Goal: Information Seeking & Learning: Learn about a topic

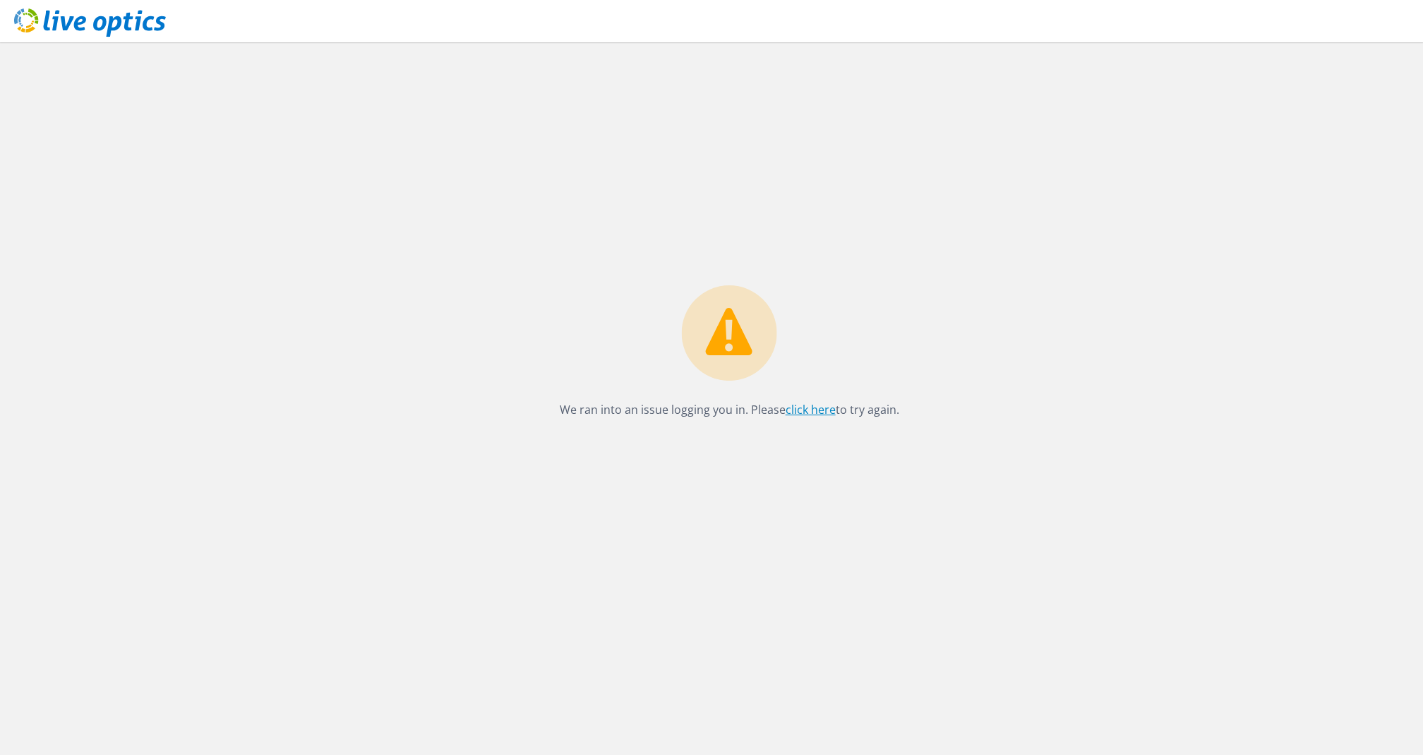
click at [804, 402] on link "click here" at bounding box center [811, 410] width 50 height 16
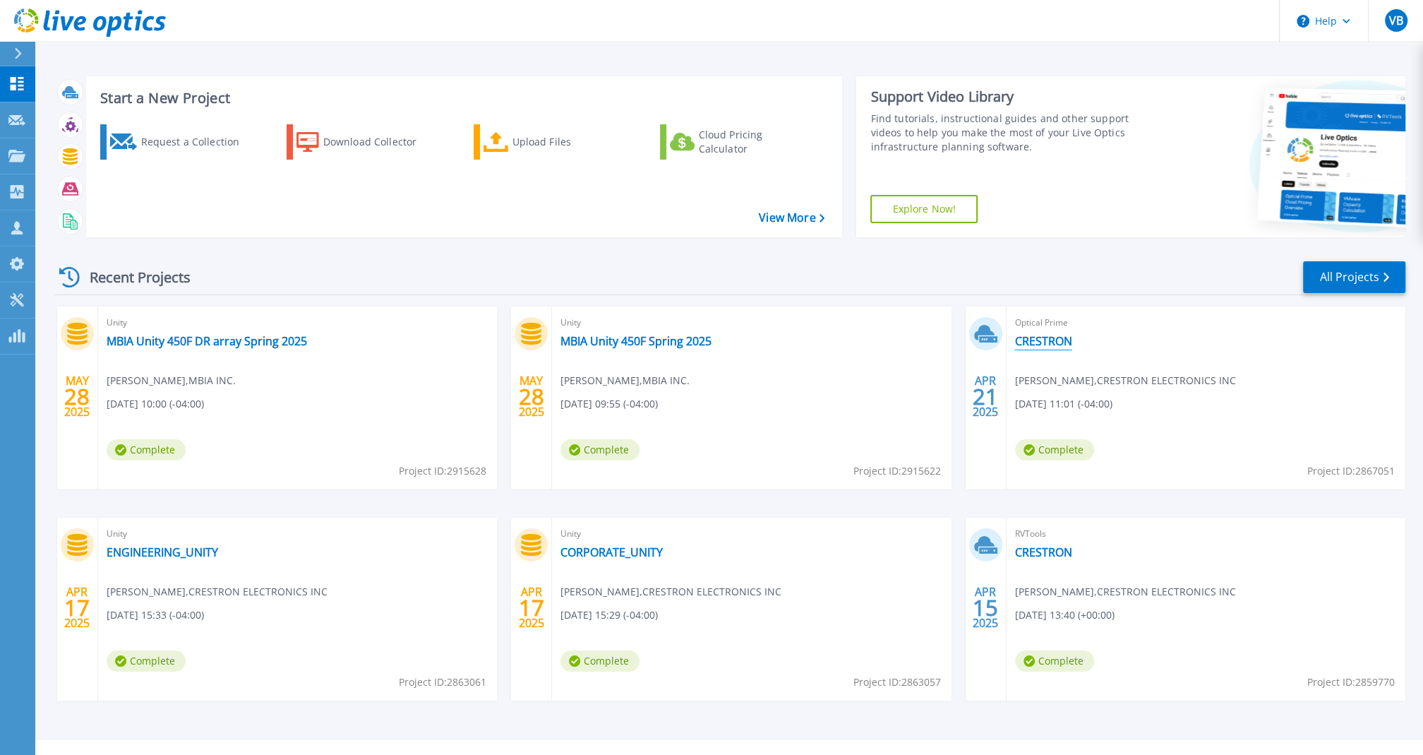
click at [1051, 340] on link "CRESTRON" at bounding box center [1043, 341] width 57 height 14
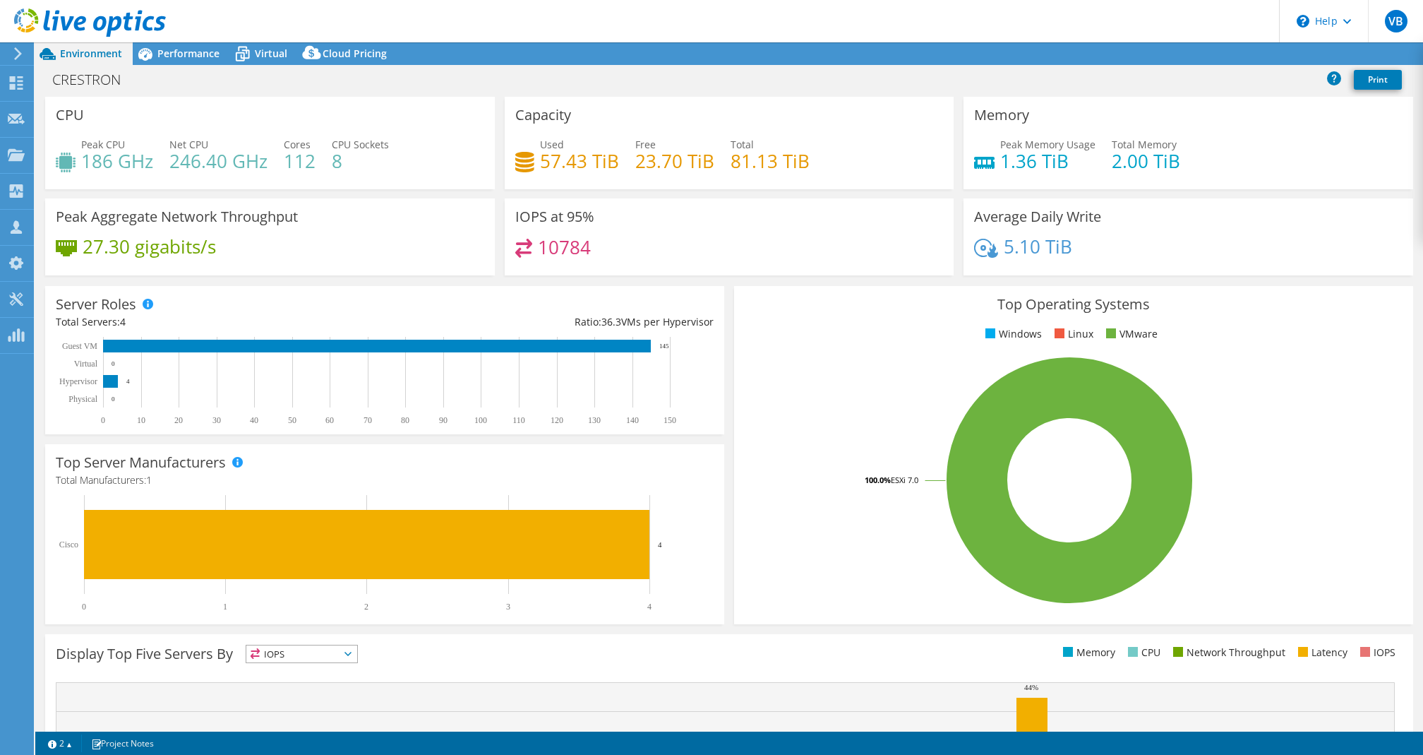
select select "USEast"
select select "USD"
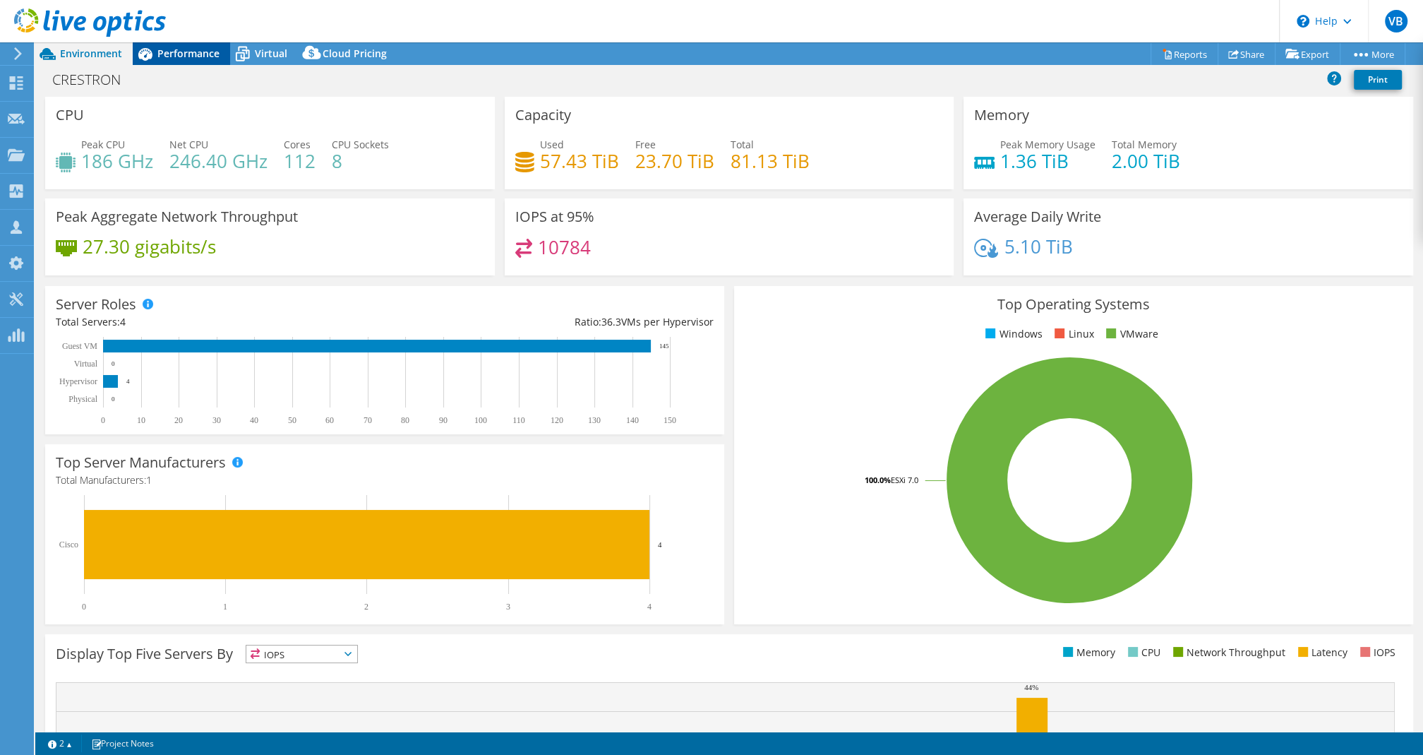
click at [210, 58] on span "Performance" at bounding box center [188, 53] width 62 height 13
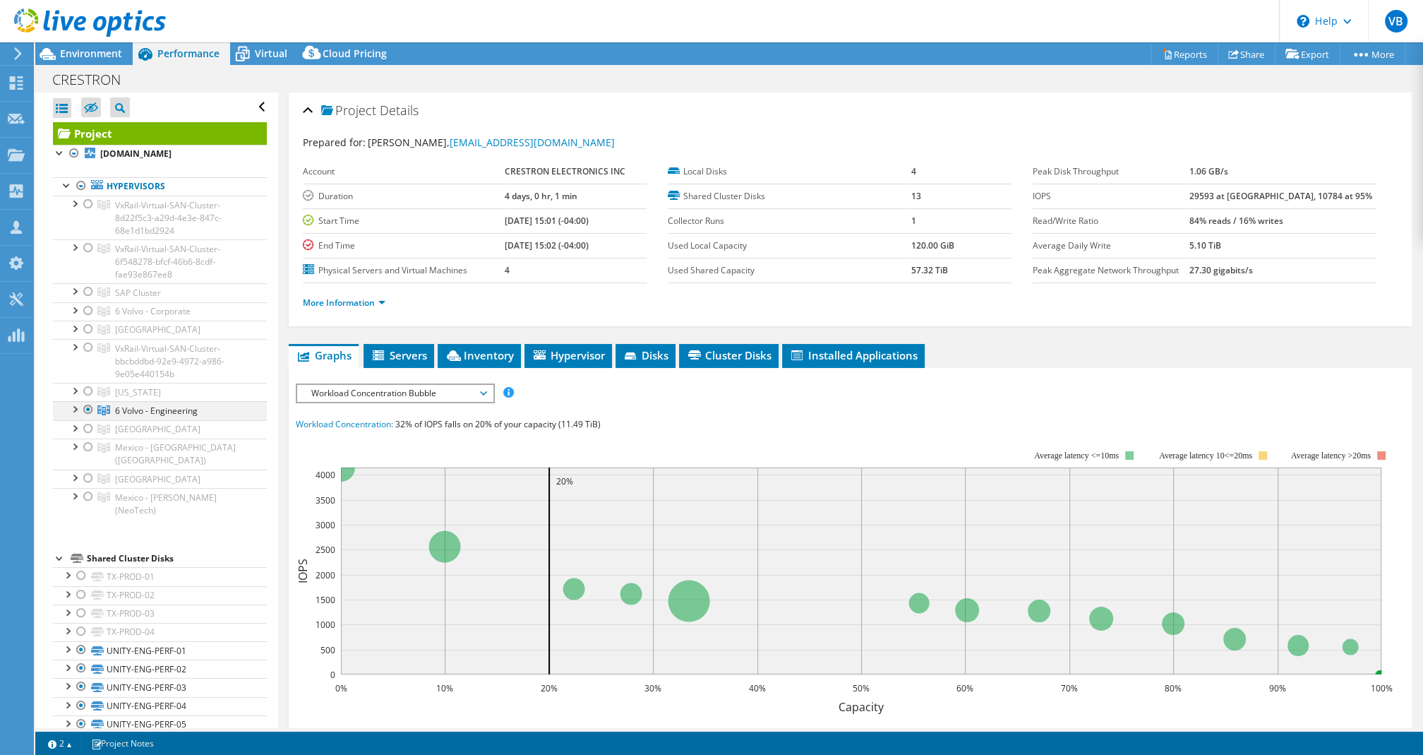
click at [88, 411] on div at bounding box center [88, 409] width 14 height 17
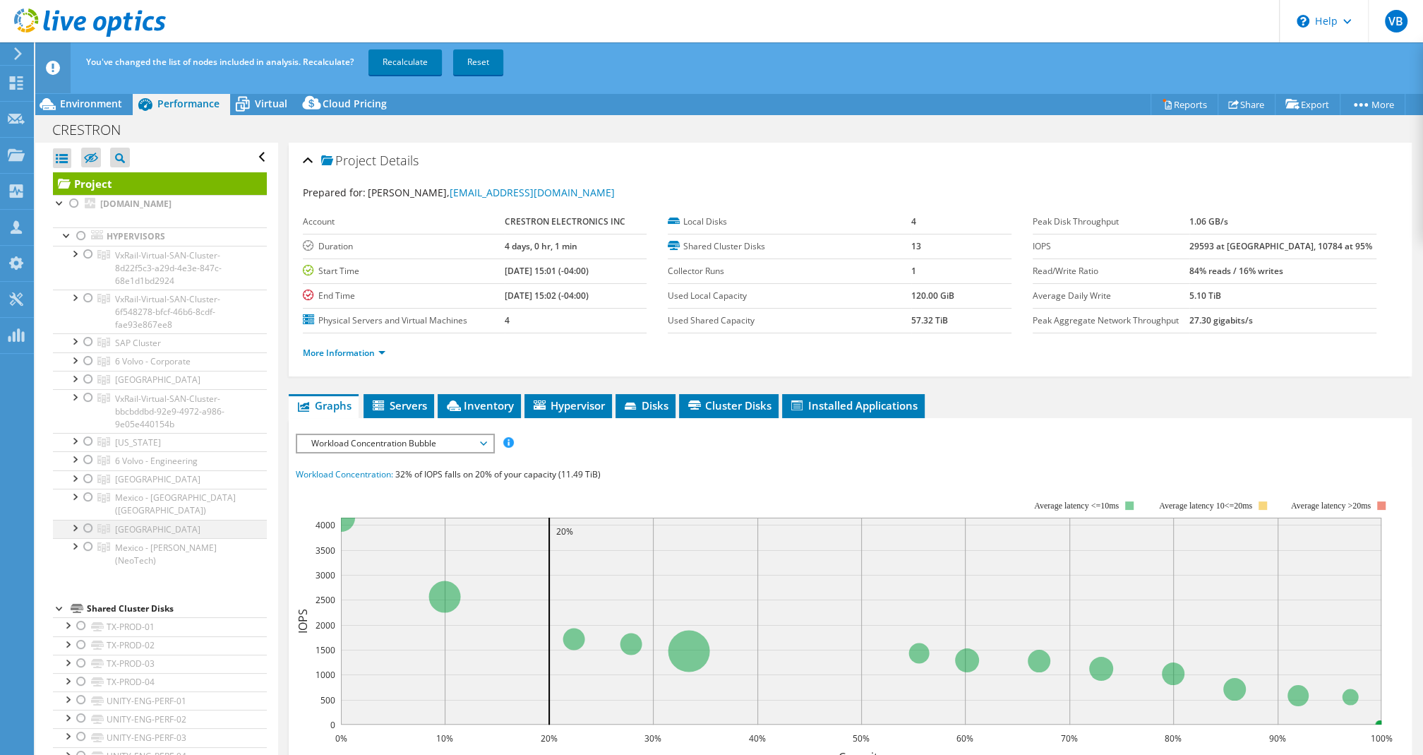
click at [92, 520] on div at bounding box center [88, 528] width 14 height 17
click at [79, 520] on div at bounding box center [74, 527] width 14 height 14
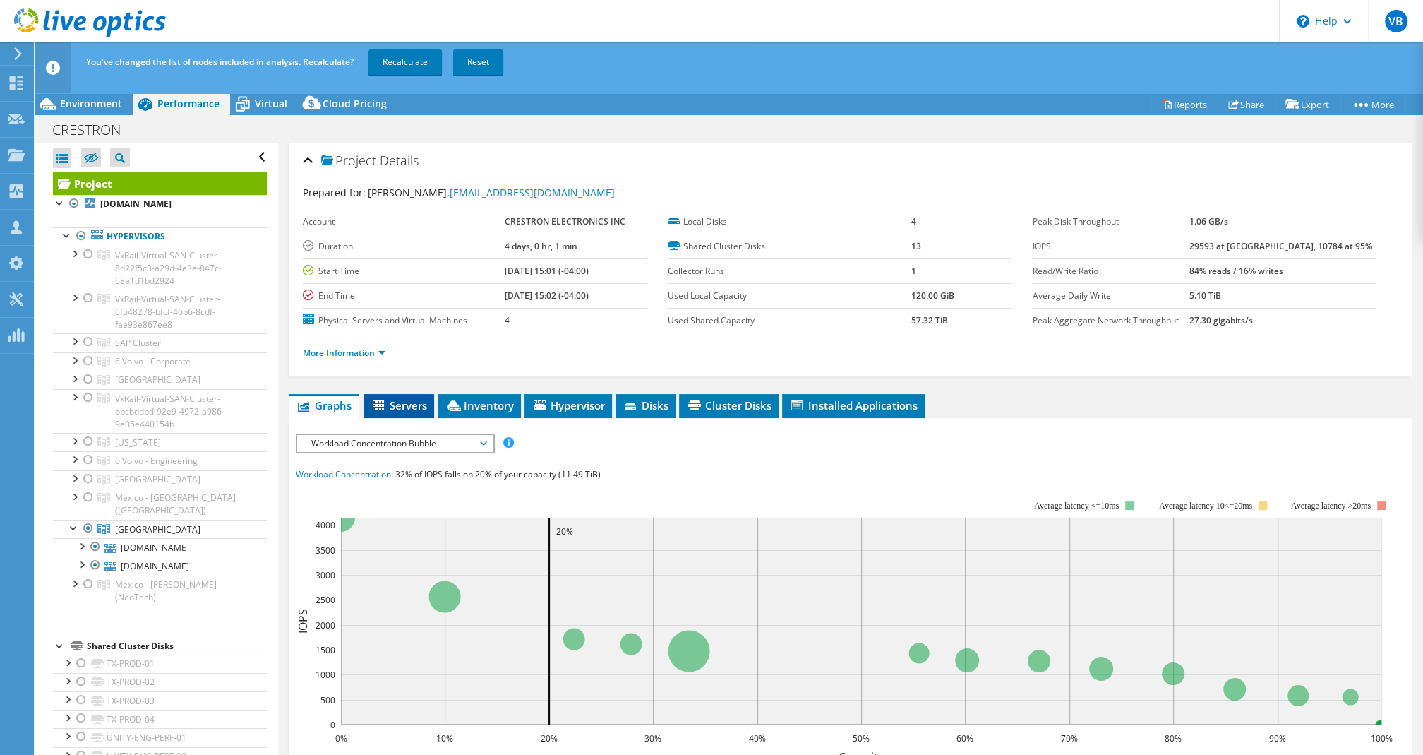
click at [395, 411] on li "Servers" at bounding box center [399, 406] width 71 height 24
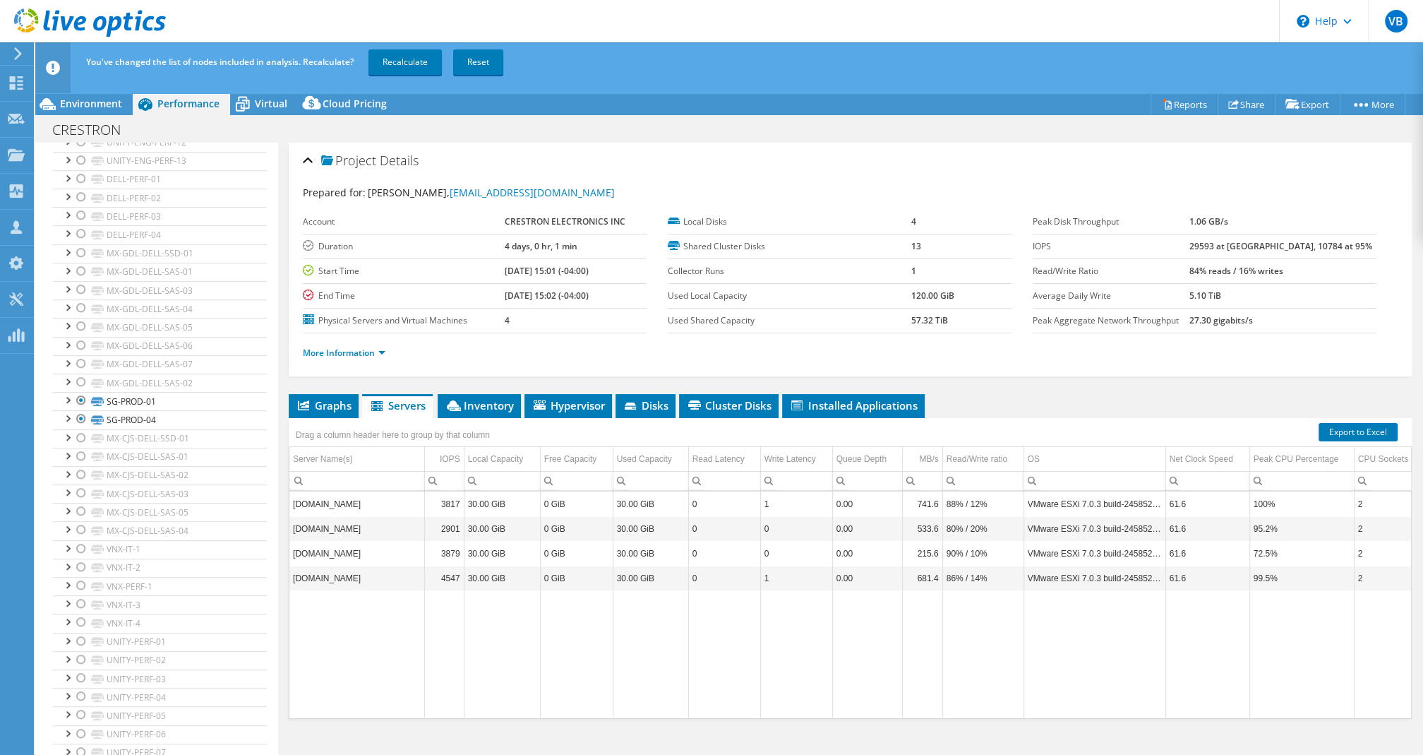
scroll to position [801, 0]
click at [153, 390] on link "SG-PROD-01" at bounding box center [160, 399] width 214 height 18
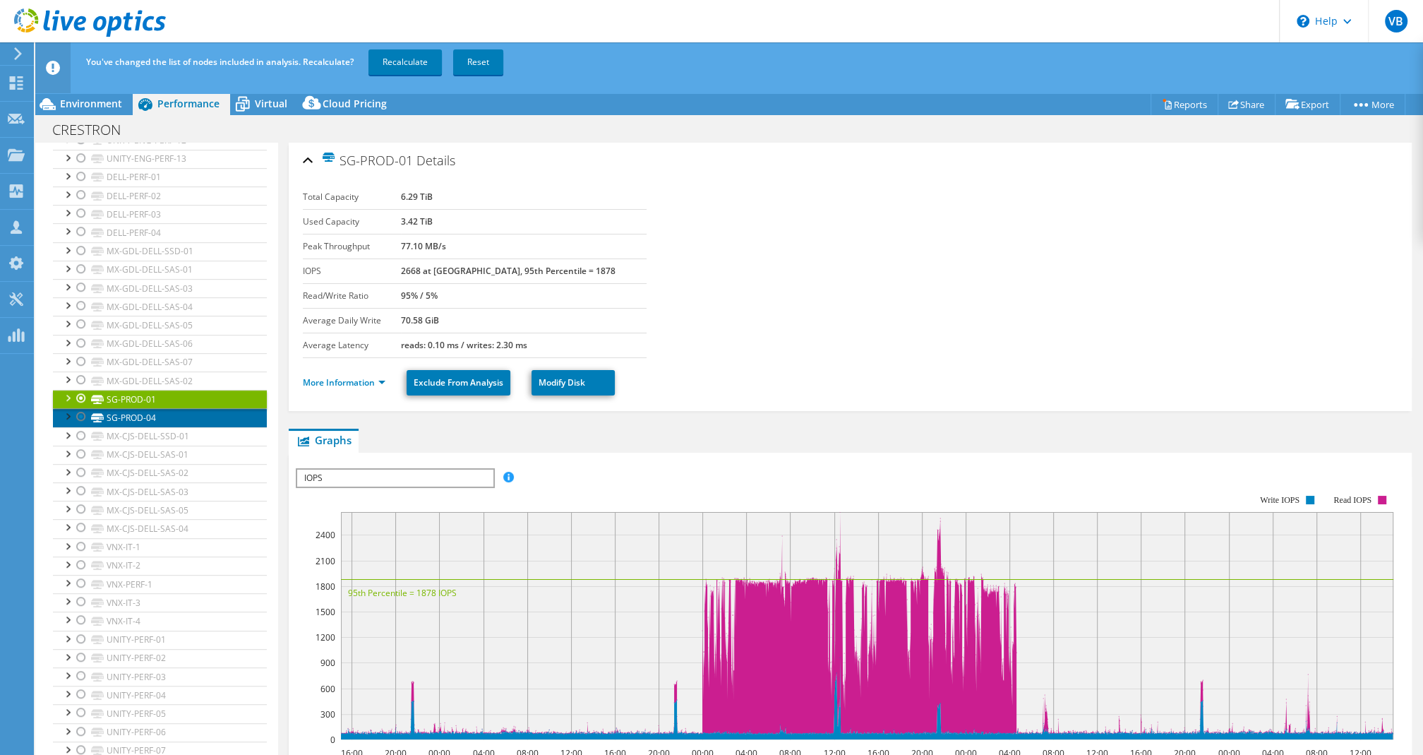
click at [143, 408] on link "SG-PROD-04" at bounding box center [160, 417] width 214 height 18
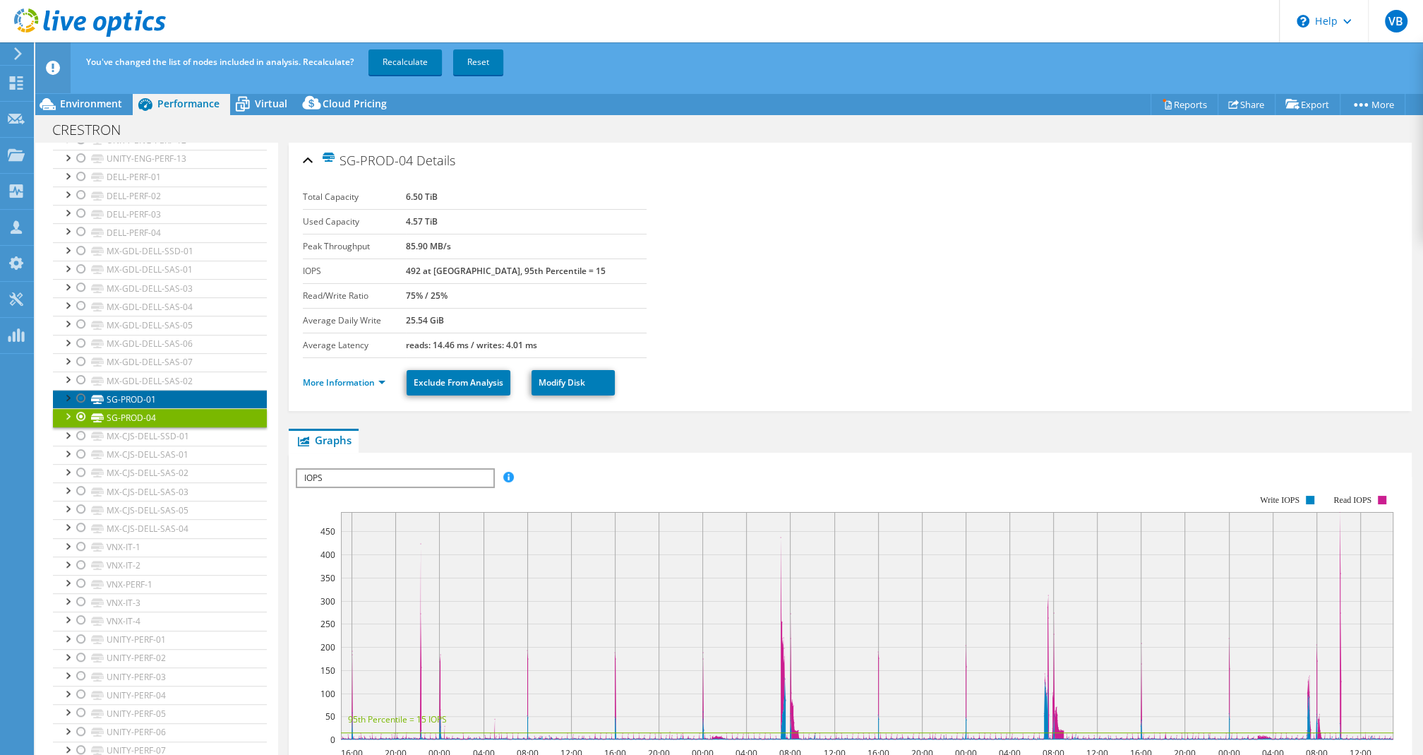
click at [149, 390] on link "SG-PROD-01" at bounding box center [160, 399] width 214 height 18
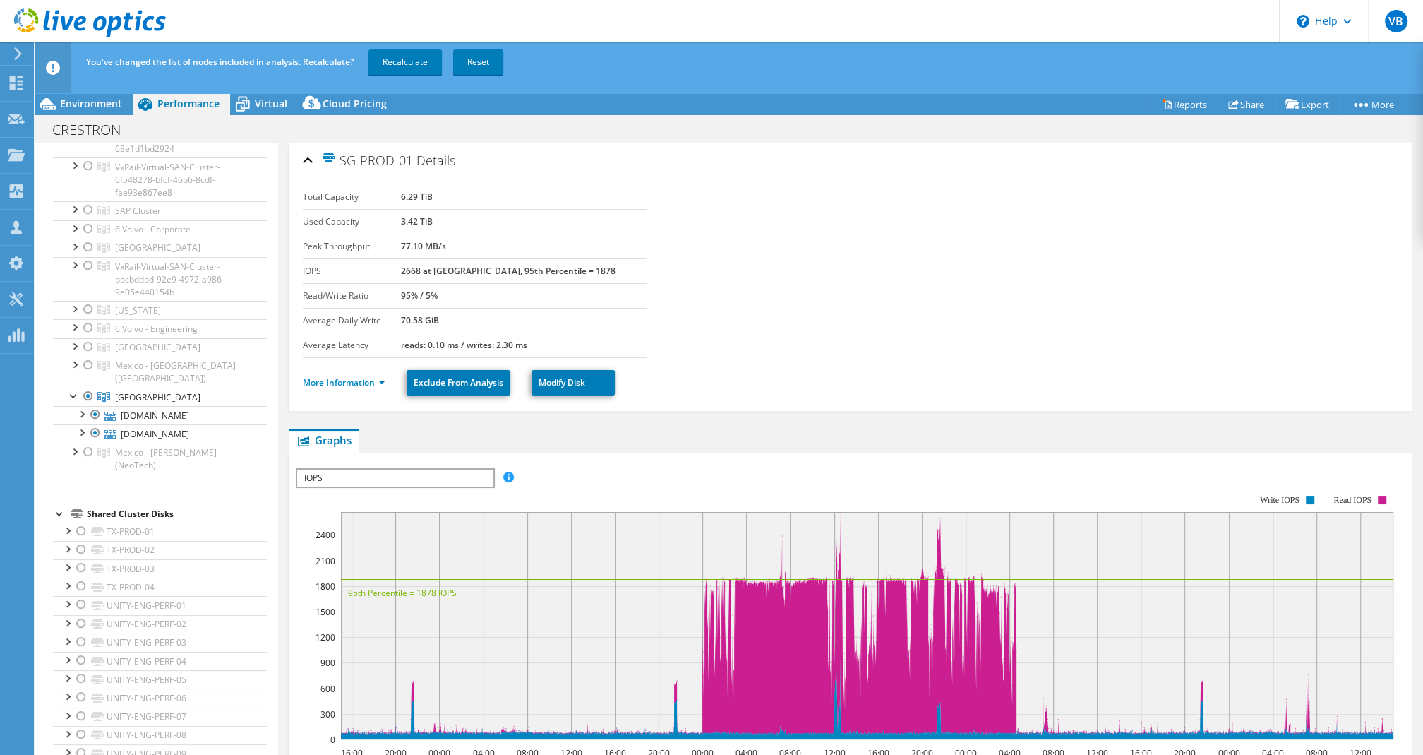
scroll to position [0, 0]
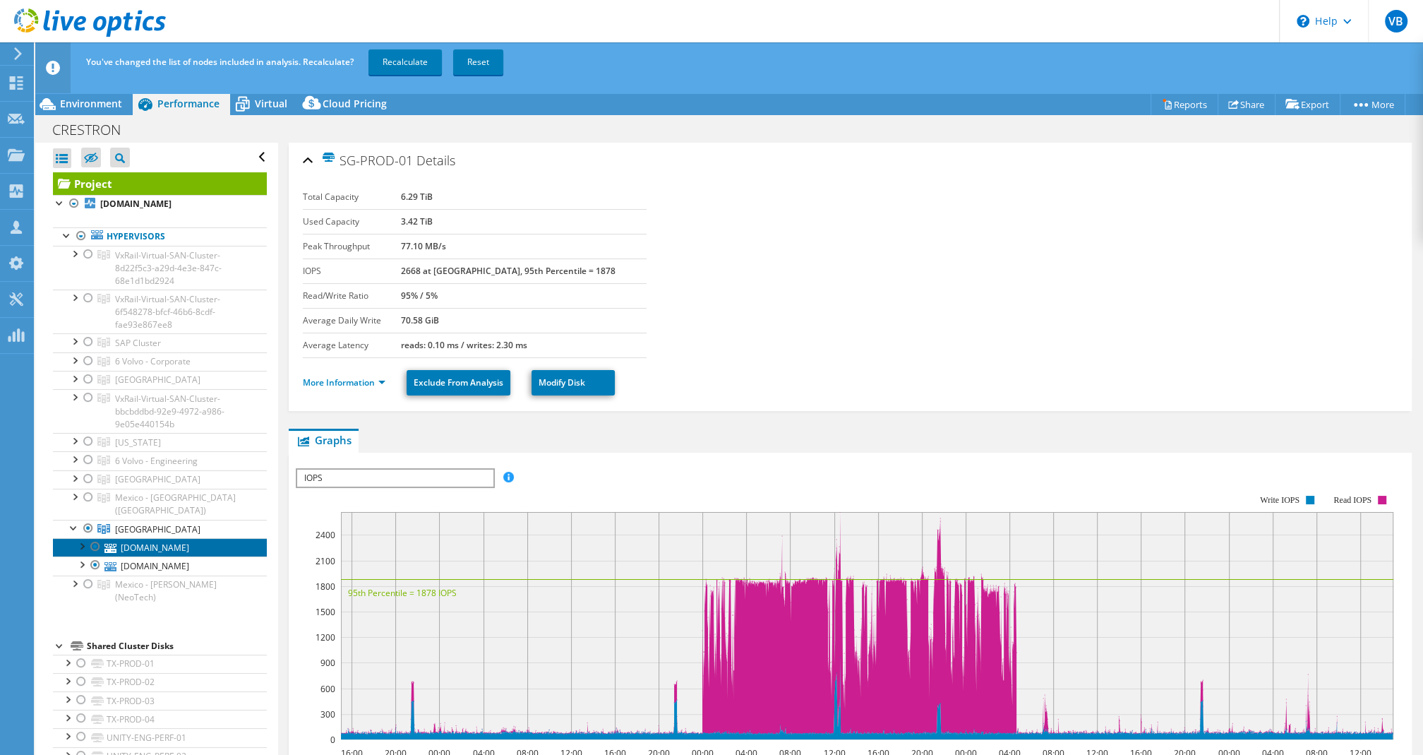
click at [191, 538] on link "[DOMAIN_NAME]" at bounding box center [160, 547] width 214 height 18
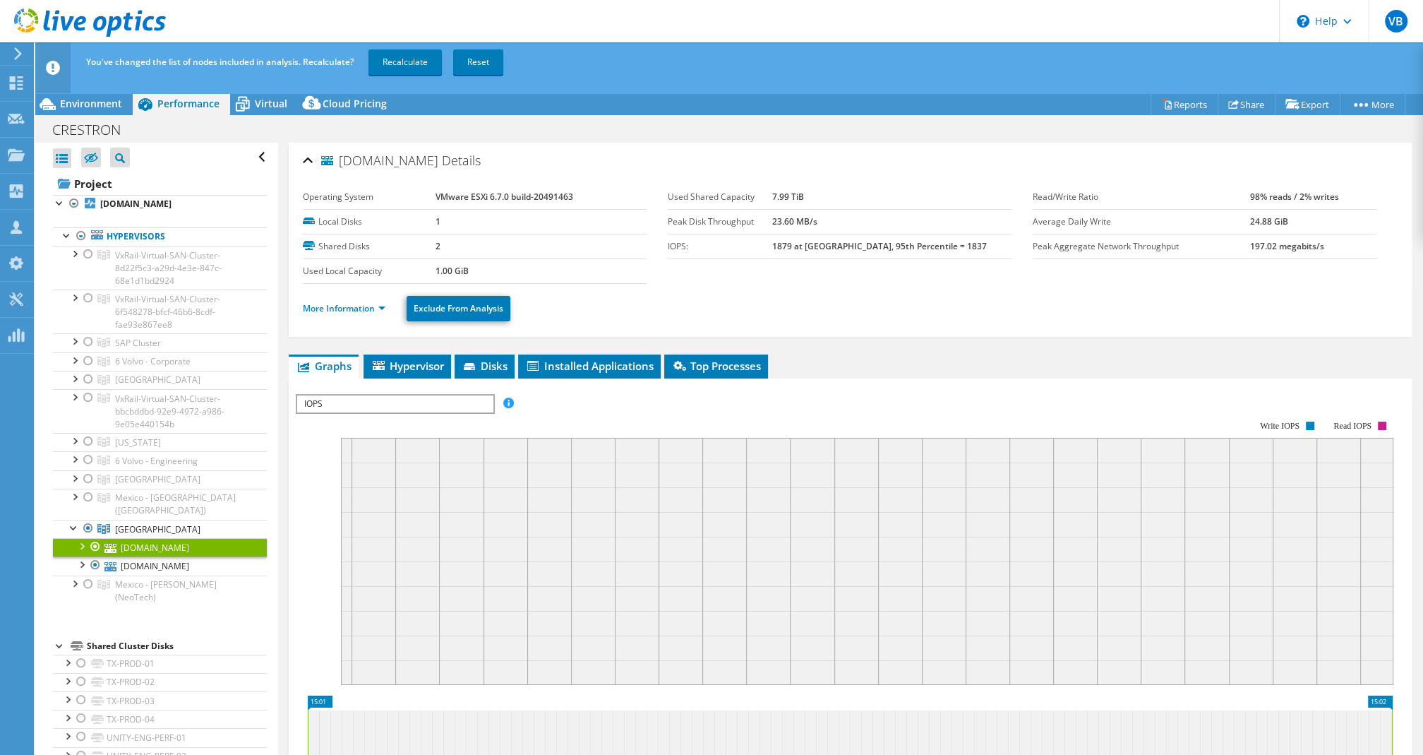
click at [83, 538] on div at bounding box center [81, 545] width 14 height 14
click at [94, 612] on div at bounding box center [88, 619] width 14 height 14
click at [82, 538] on div at bounding box center [81, 545] width 14 height 14
click at [174, 556] on link "[DOMAIN_NAME]" at bounding box center [160, 565] width 214 height 18
click at [363, 303] on link "More Information" at bounding box center [344, 308] width 83 height 12
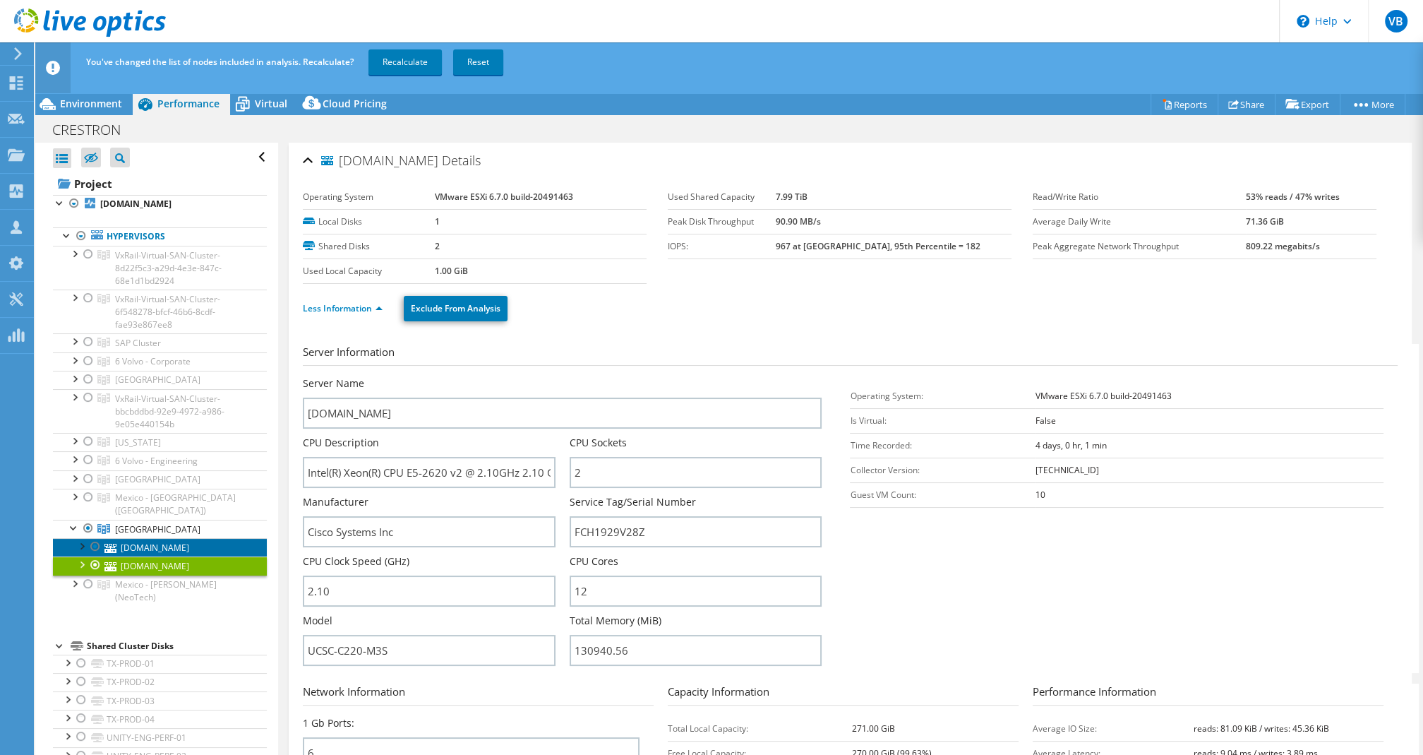
click at [150, 538] on link "[DOMAIN_NAME]" at bounding box center [160, 547] width 214 height 18
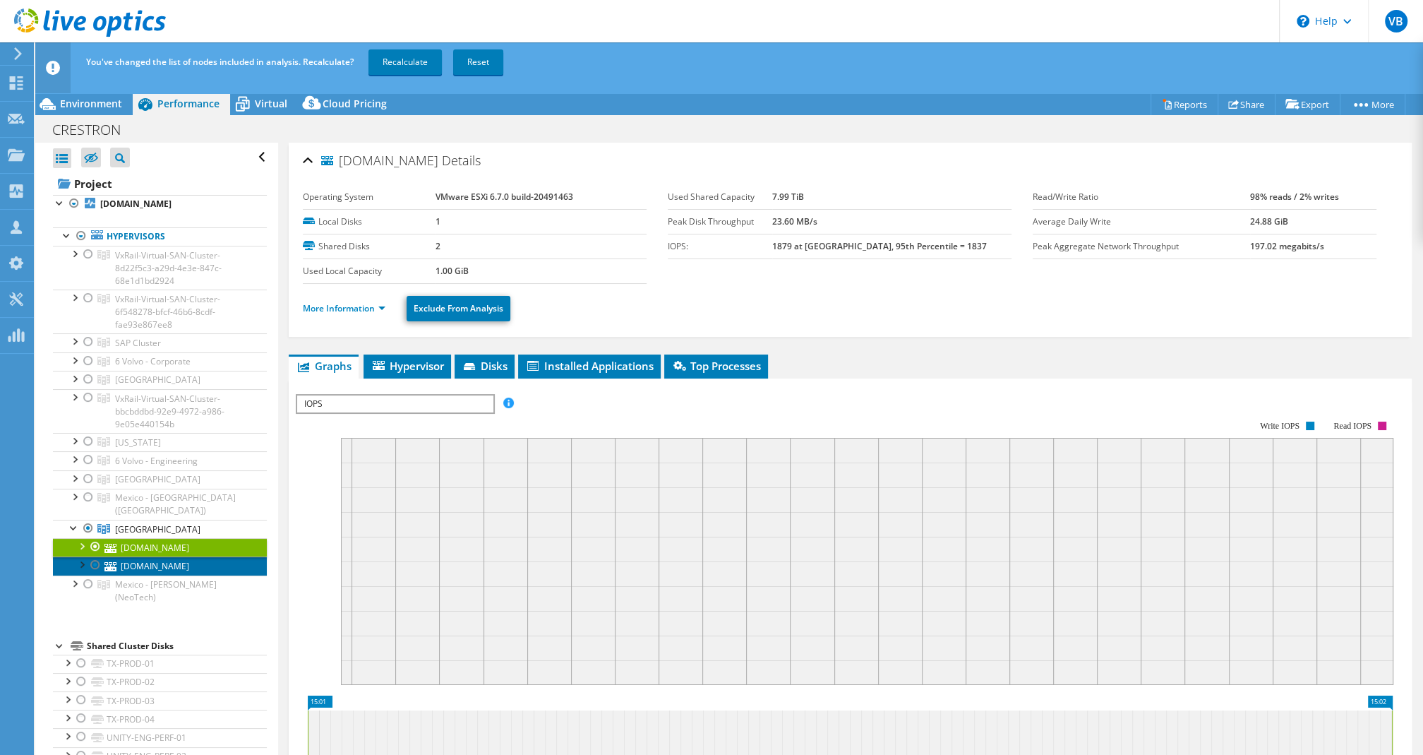
click at [164, 556] on link "[DOMAIN_NAME]" at bounding box center [160, 565] width 214 height 18
click at [78, 538] on div at bounding box center [81, 545] width 14 height 14
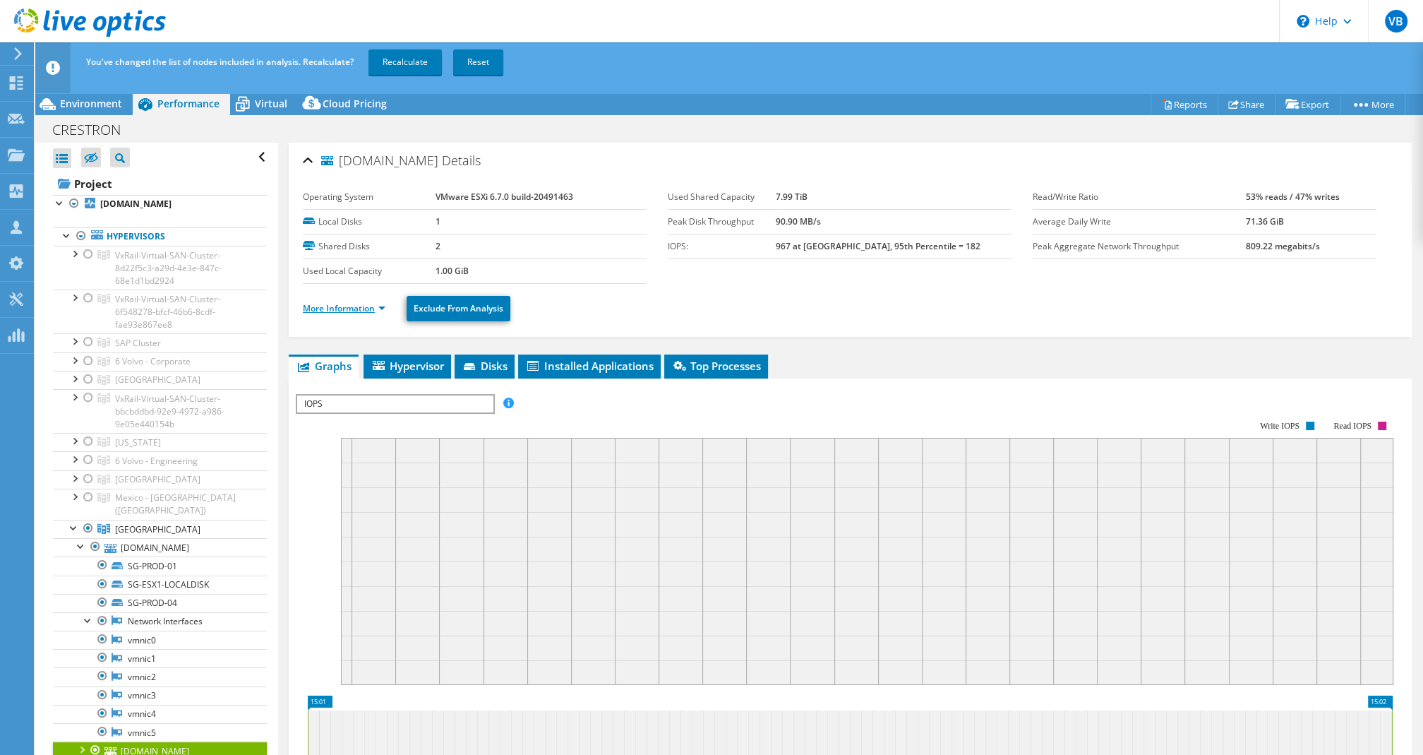
click at [376, 304] on link "More Information" at bounding box center [344, 308] width 83 height 12
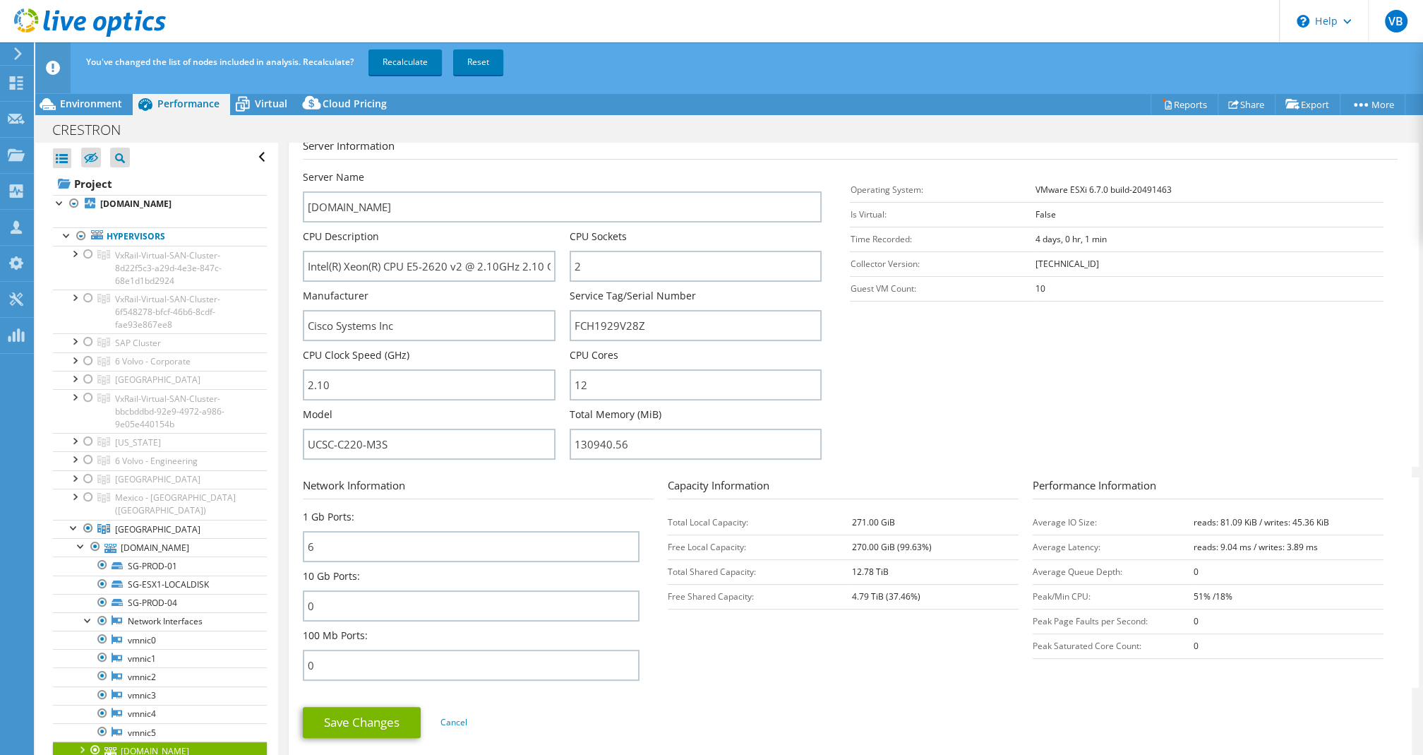
scroll to position [205, 0]
